Goal: Task Accomplishment & Management: Manage account settings

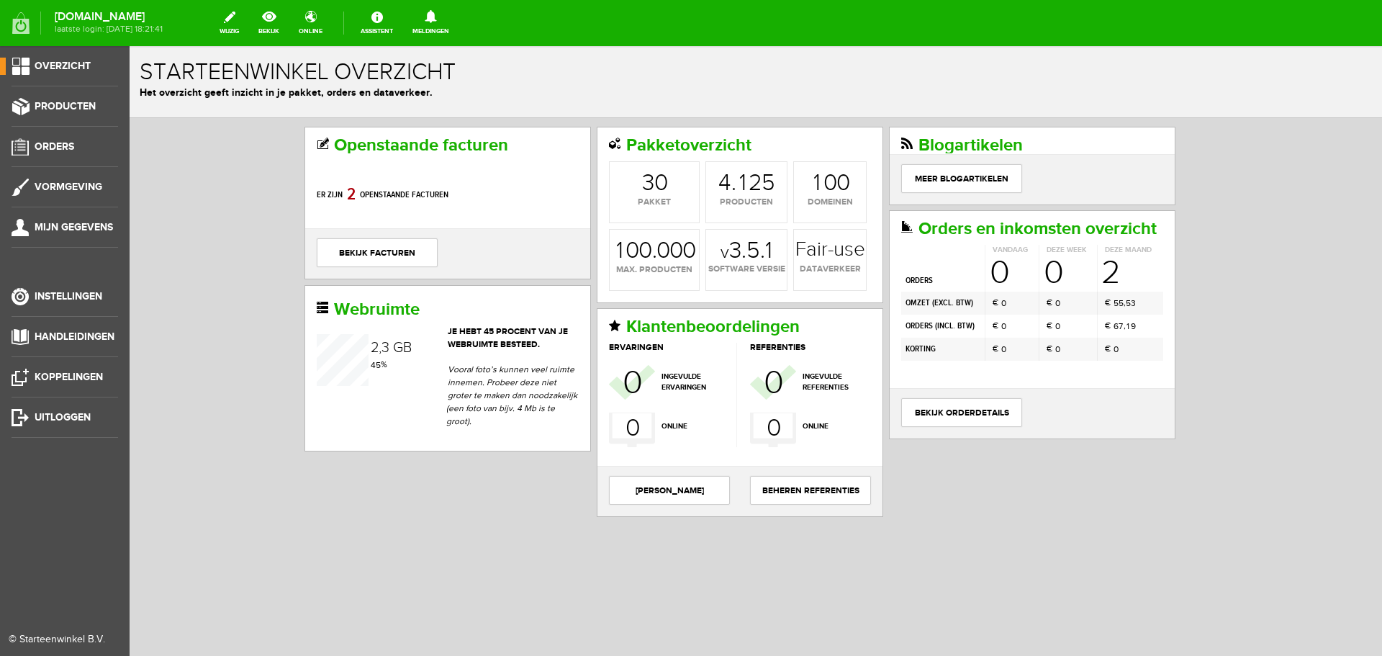
click at [72, 66] on span "Overzicht" at bounding box center [63, 66] width 56 height 12
click at [69, 150] on span "Orders" at bounding box center [55, 146] width 40 height 12
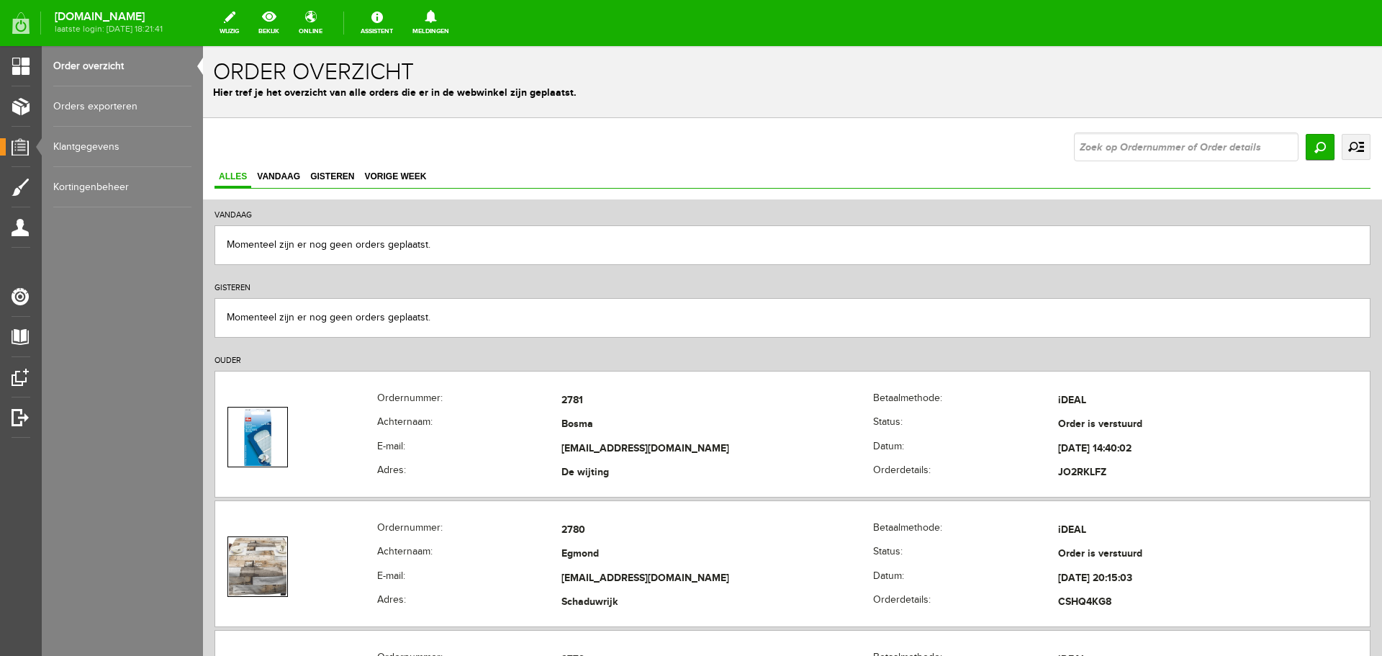
click at [103, 64] on link "Order overzicht" at bounding box center [122, 66] width 138 height 40
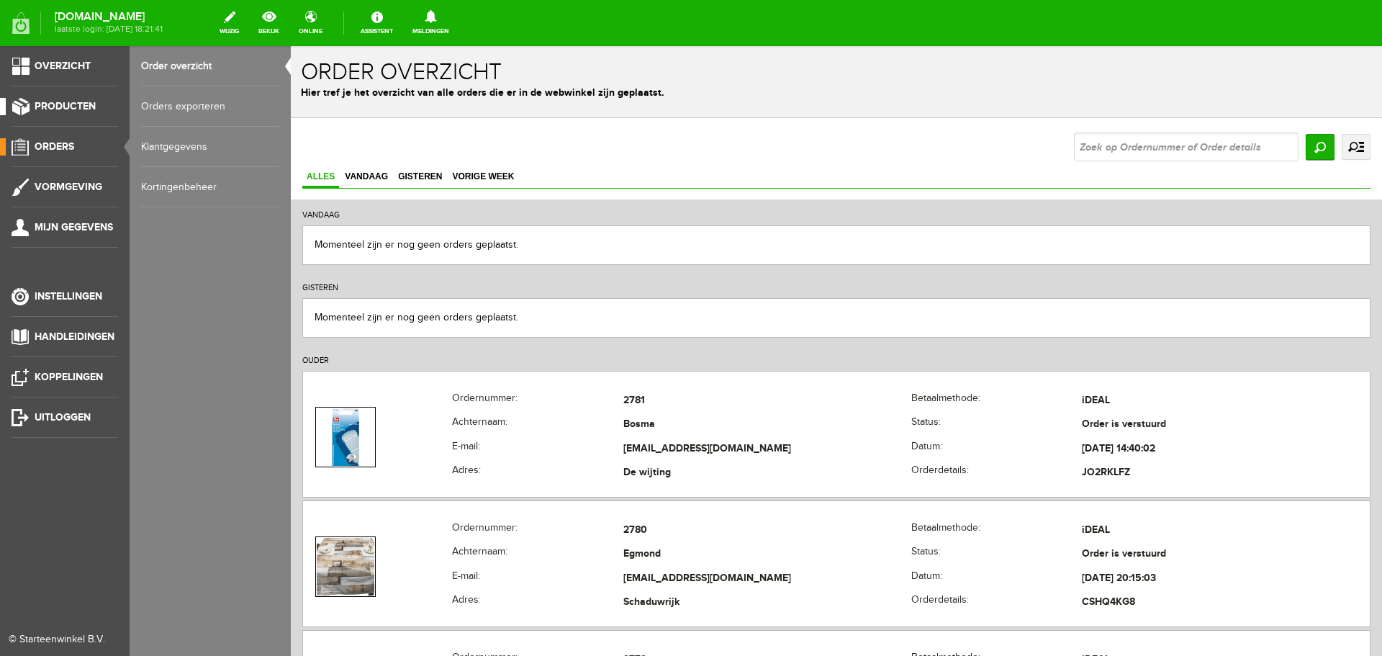
click at [41, 102] on span "Producten" at bounding box center [65, 106] width 61 height 12
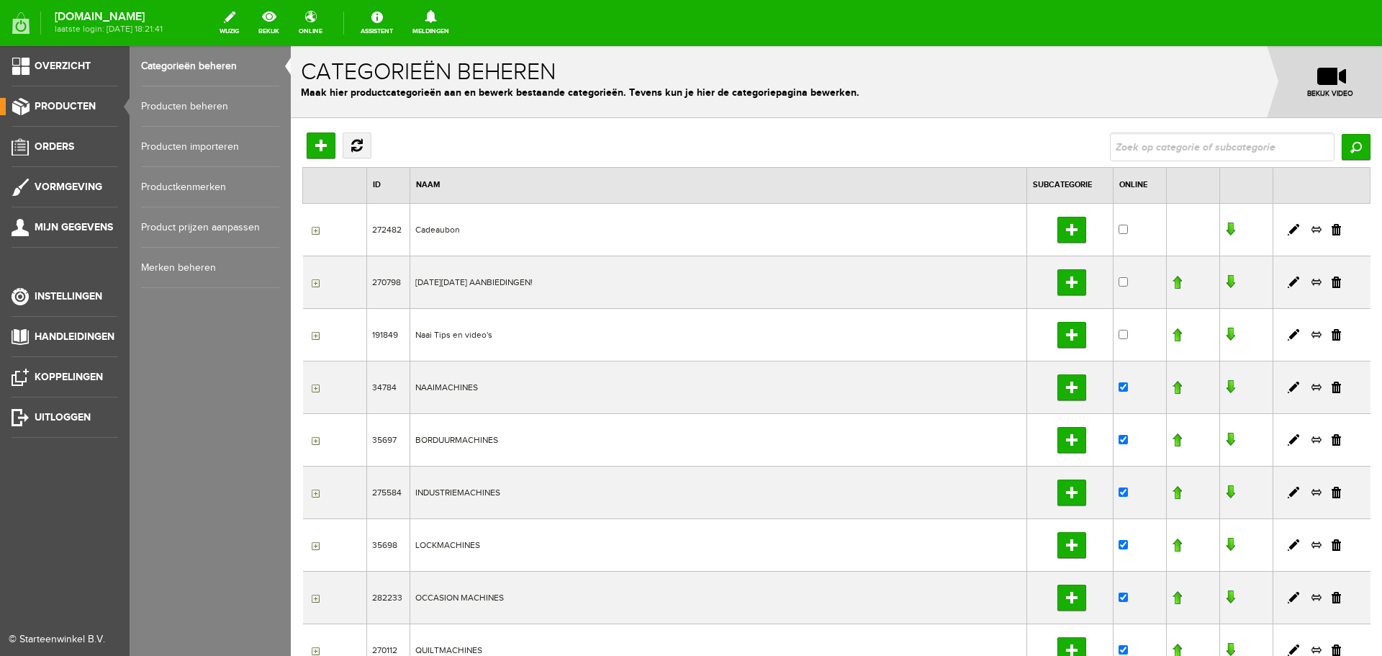
click at [178, 102] on link "Producten beheren" at bounding box center [210, 106] width 138 height 40
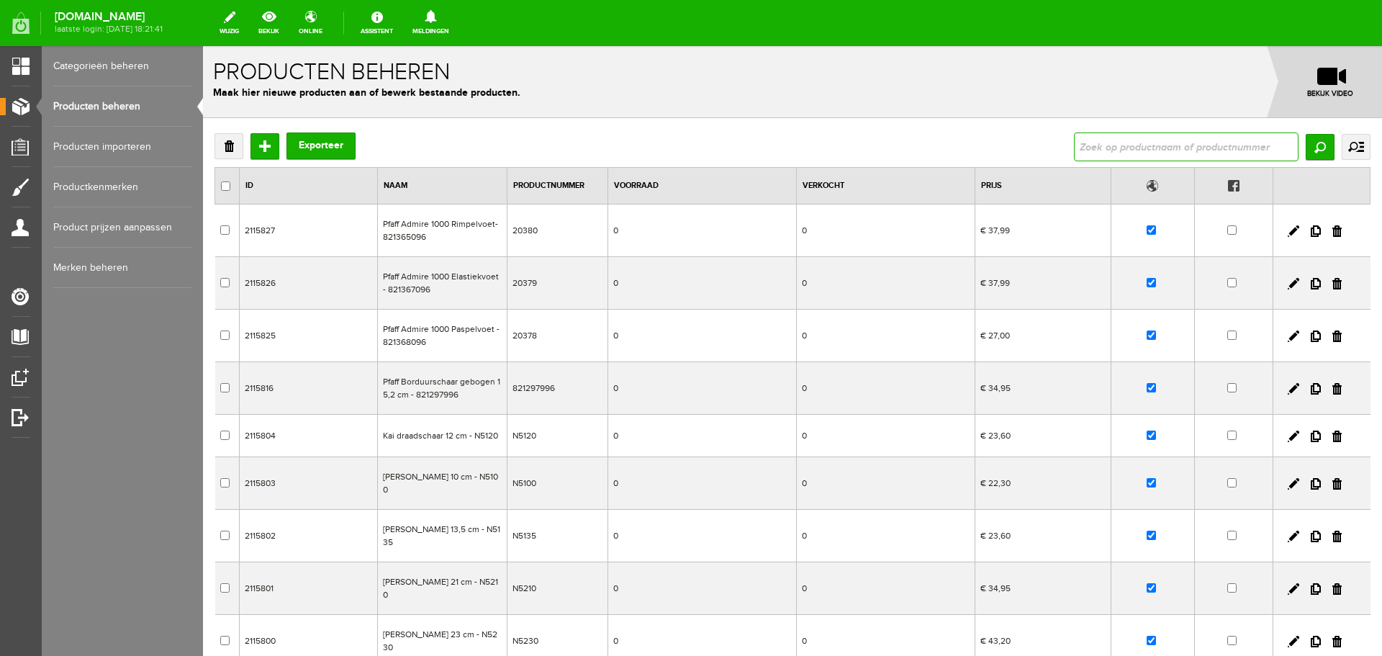
click at [1180, 140] on input "text" at bounding box center [1186, 146] width 225 height 29
type input "611314"
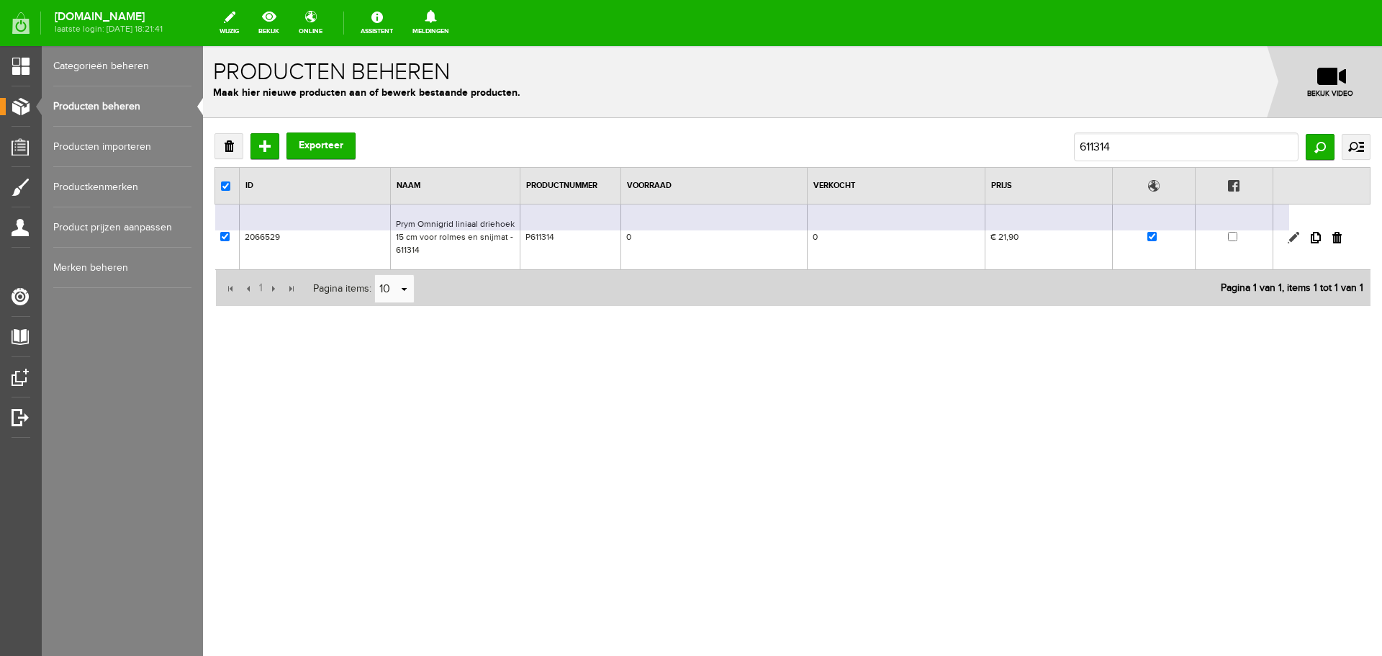
click at [1293, 234] on link at bounding box center [1294, 238] width 12 height 12
checkbox input "true"
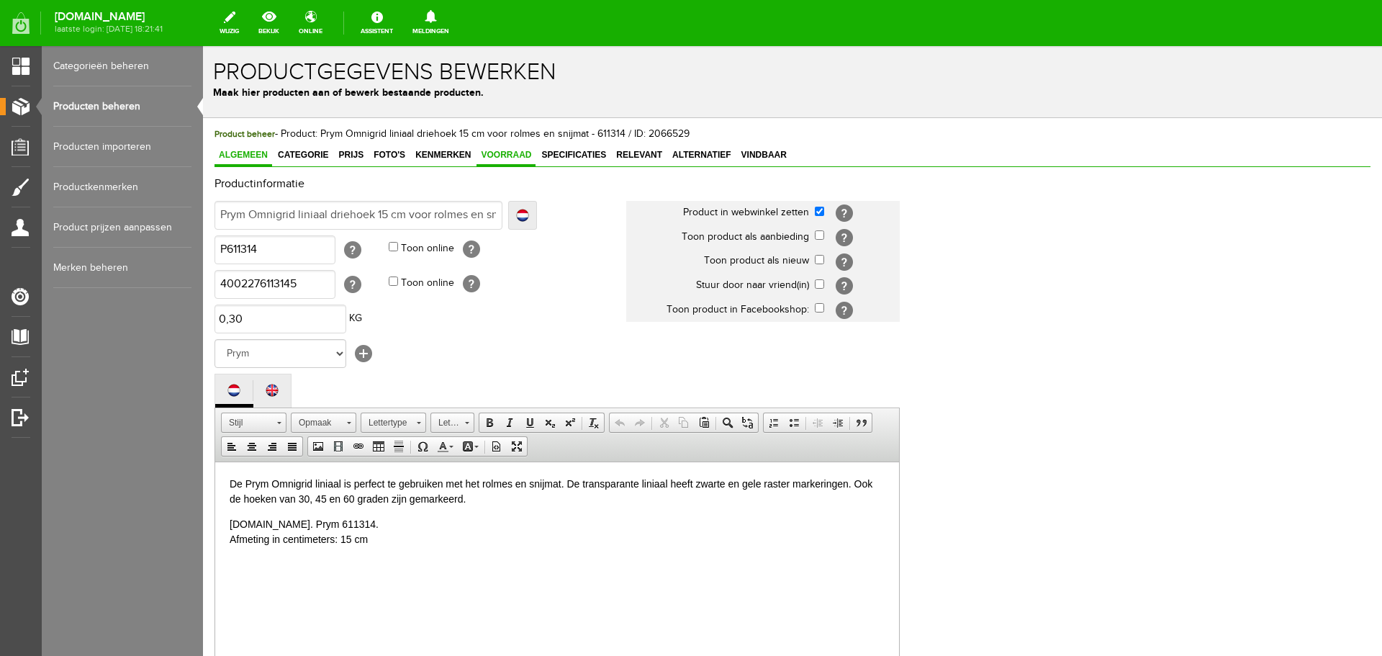
click at [520, 155] on span "Voorraad" at bounding box center [506, 155] width 59 height 10
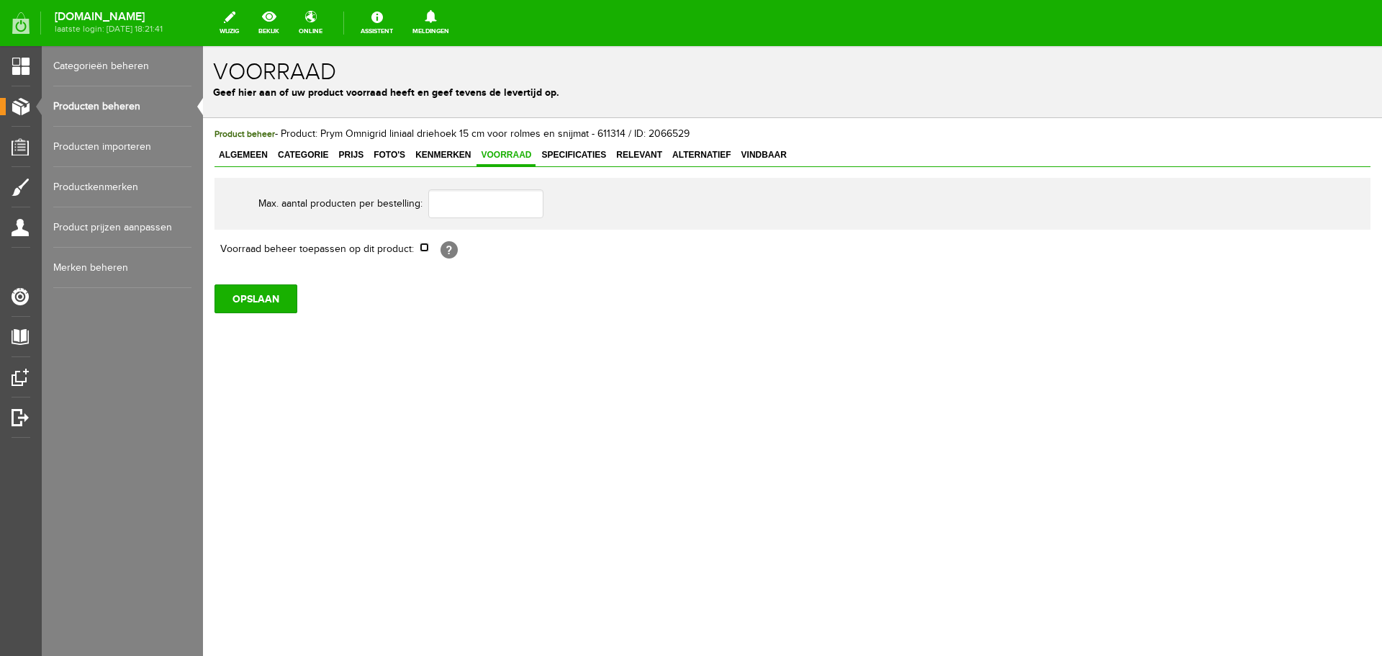
click at [422, 249] on input "checkbox" at bounding box center [424, 247] width 9 height 9
checkbox input "true"
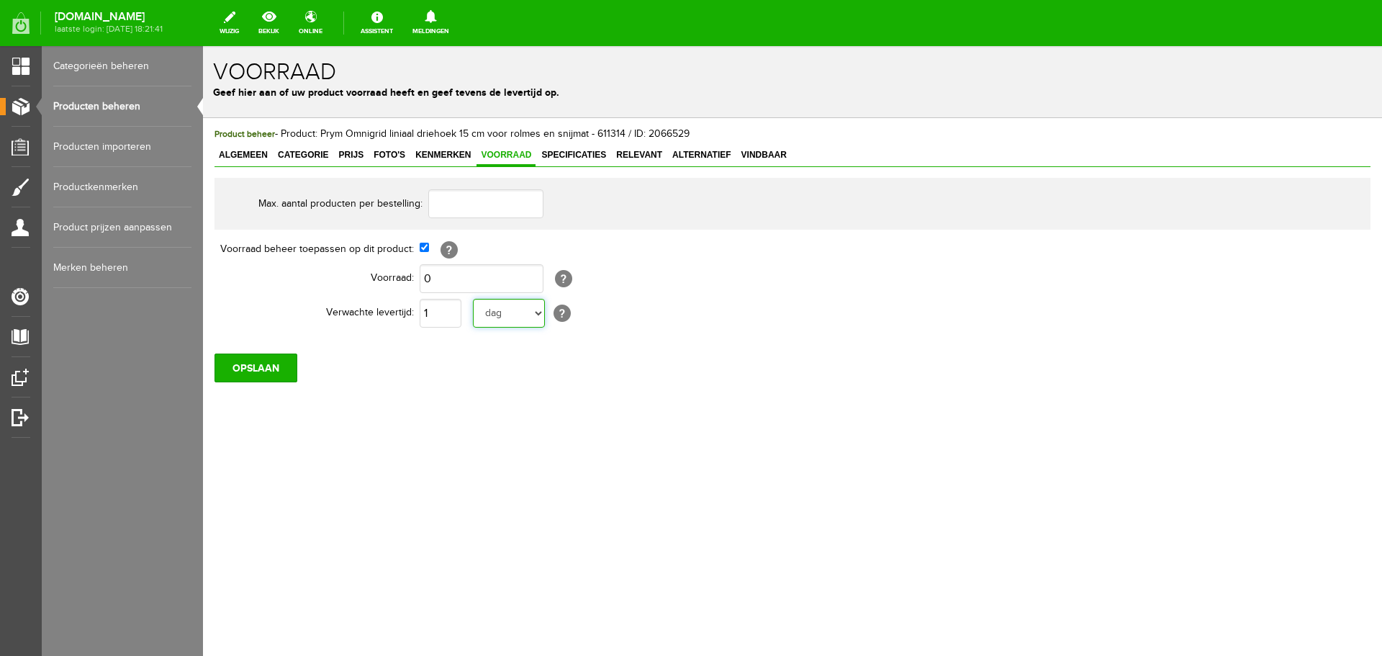
click at [542, 313] on select "dag dagen week weken maand maanden jaar jaren werkdagen" at bounding box center [509, 313] width 72 height 29
select select "year"
click at [473, 299] on select "dag dagen week weken maand maanden jaar jaren werkdagen" at bounding box center [509, 313] width 72 height 29
click at [260, 371] on input "OPSLAAN" at bounding box center [256, 367] width 83 height 29
